Goal: Find specific page/section

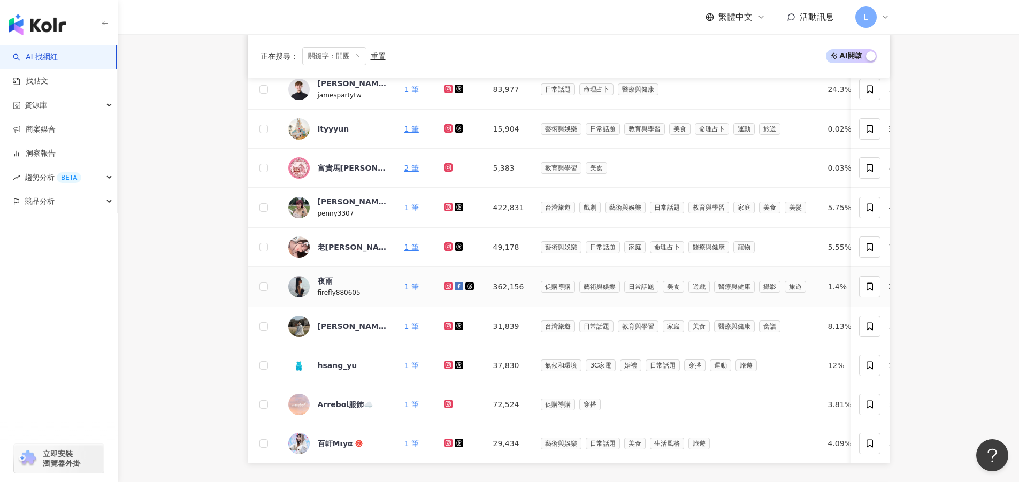
click at [333, 281] on span "夜雨" at bounding box center [353, 280] width 70 height 11
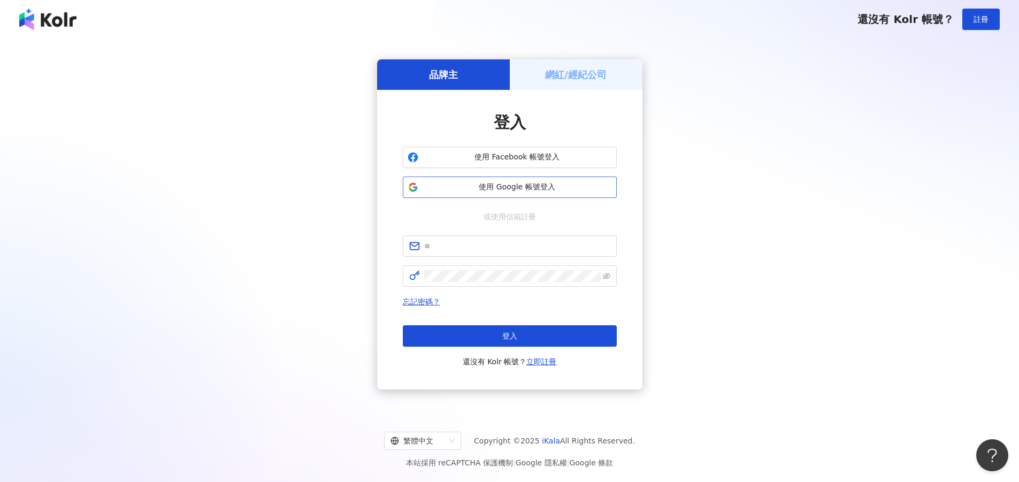
click at [540, 188] on span "使用 Google 帳號登入" at bounding box center [517, 187] width 189 height 11
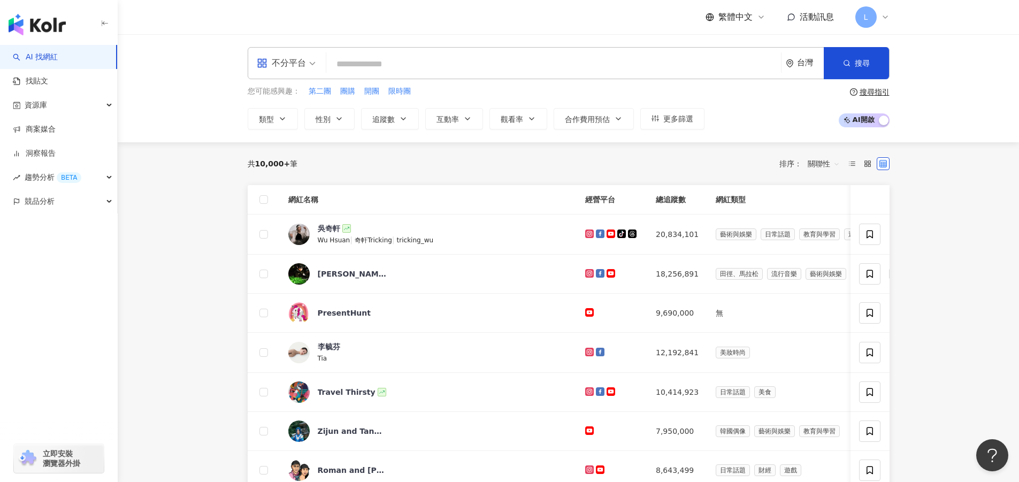
click at [194, 194] on main "不分平台 台灣 搜尋 您可能感興趣： 第二團 團購 開團 限時團 類型 性別 追蹤數 互動率 觀看率 合作費用預估 更多篩選 搜尋指引 AI 開啟 AI 關閉…" at bounding box center [568, 424] width 901 height 780
